Goal: Information Seeking & Learning: Learn about a topic

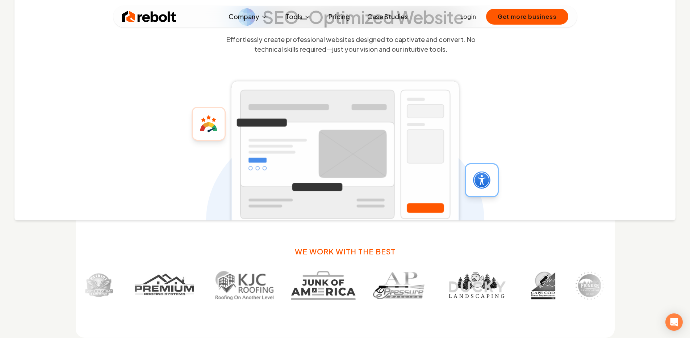
scroll to position [356, 0]
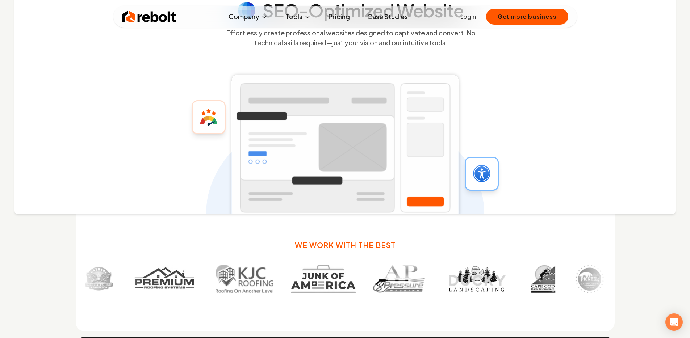
click at [335, 18] on link "Pricing" at bounding box center [339, 16] width 33 height 14
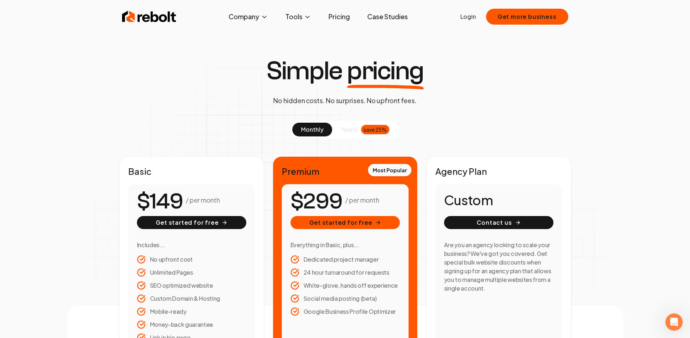
click at [198, 116] on div "Simple pricing No hidden costs. No surprises. No upfront fees. monthly yearly s…" at bounding box center [345, 209] width 556 height 302
click at [161, 17] on img at bounding box center [149, 16] width 54 height 14
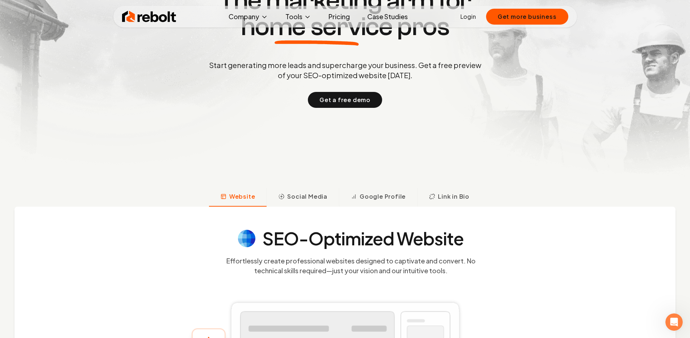
scroll to position [132, 0]
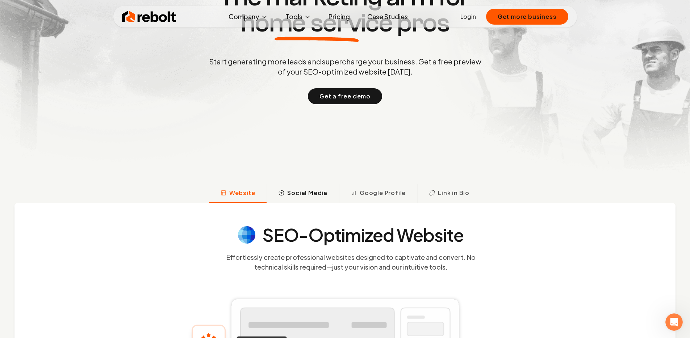
click at [306, 197] on span "Social Media" at bounding box center [307, 193] width 40 height 9
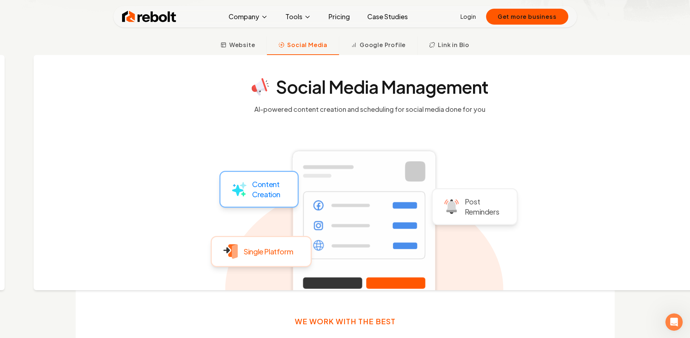
scroll to position [280, 0]
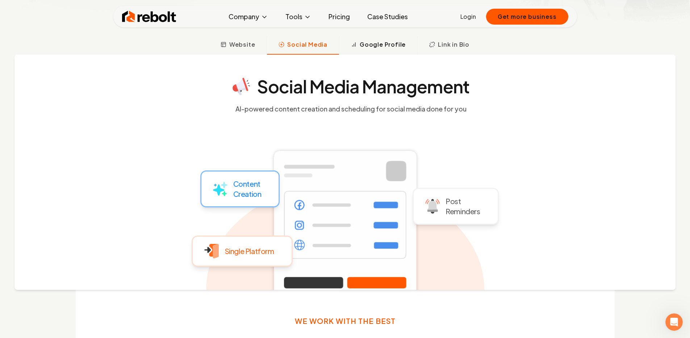
click at [396, 38] on button "Google Profile" at bounding box center [378, 45] width 78 height 19
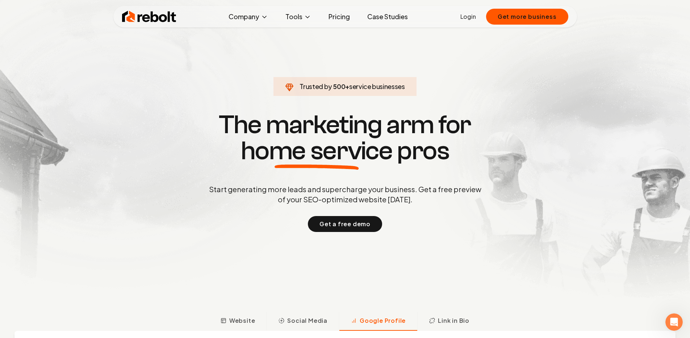
scroll to position [0, 0]
